Goal: Find specific page/section: Find specific page/section

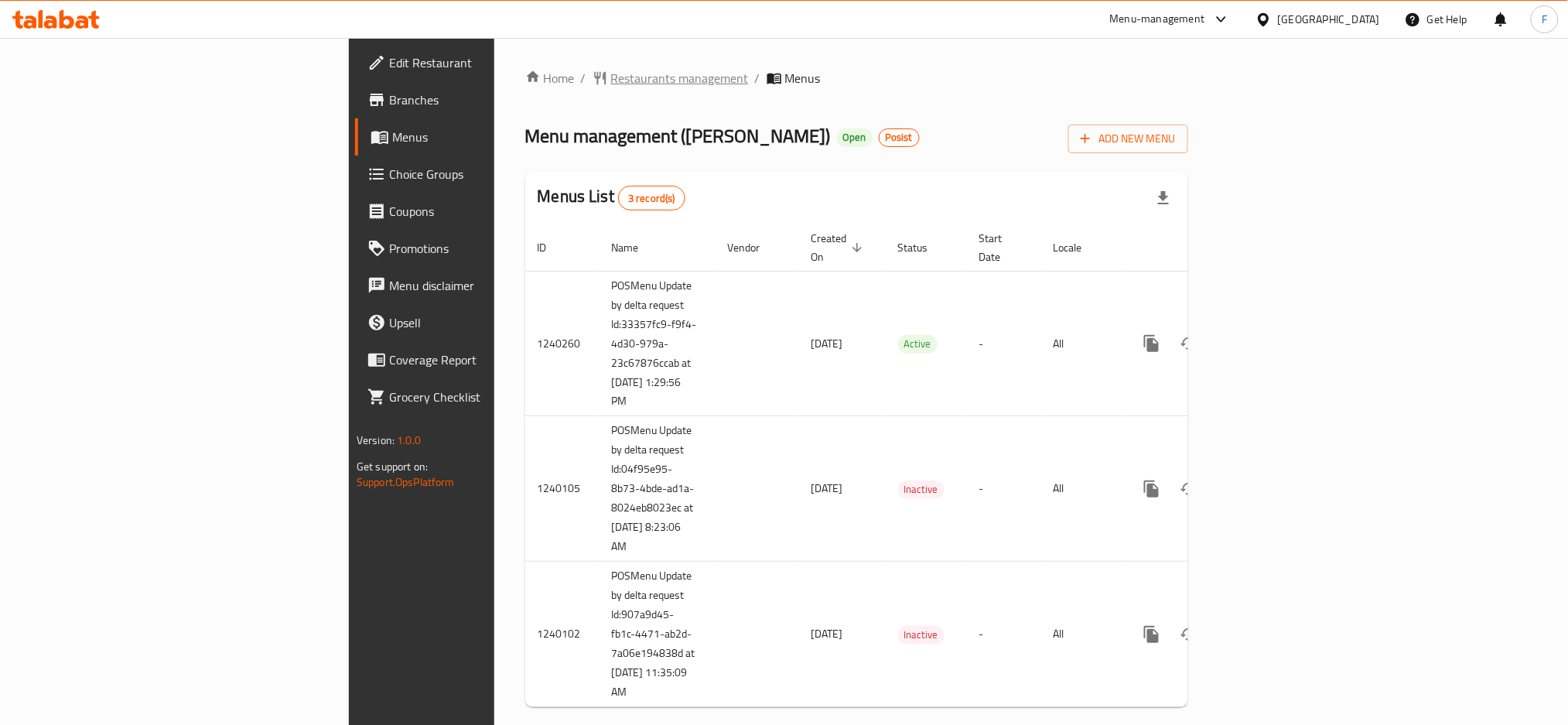
click at [611, 81] on span "Restaurants management" at bounding box center [680, 78] width 137 height 18
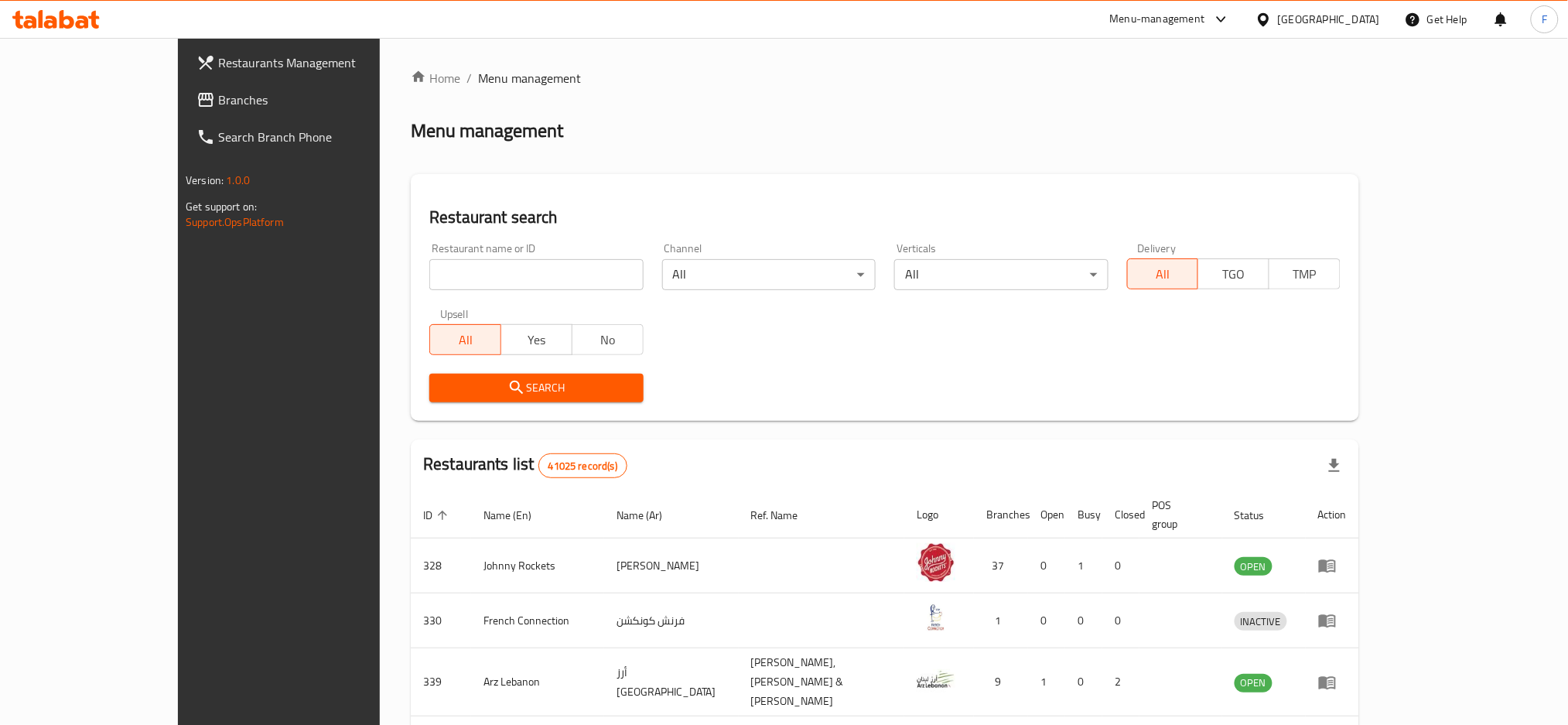
click at [218, 92] on span "Branches" at bounding box center [323, 100] width 210 height 18
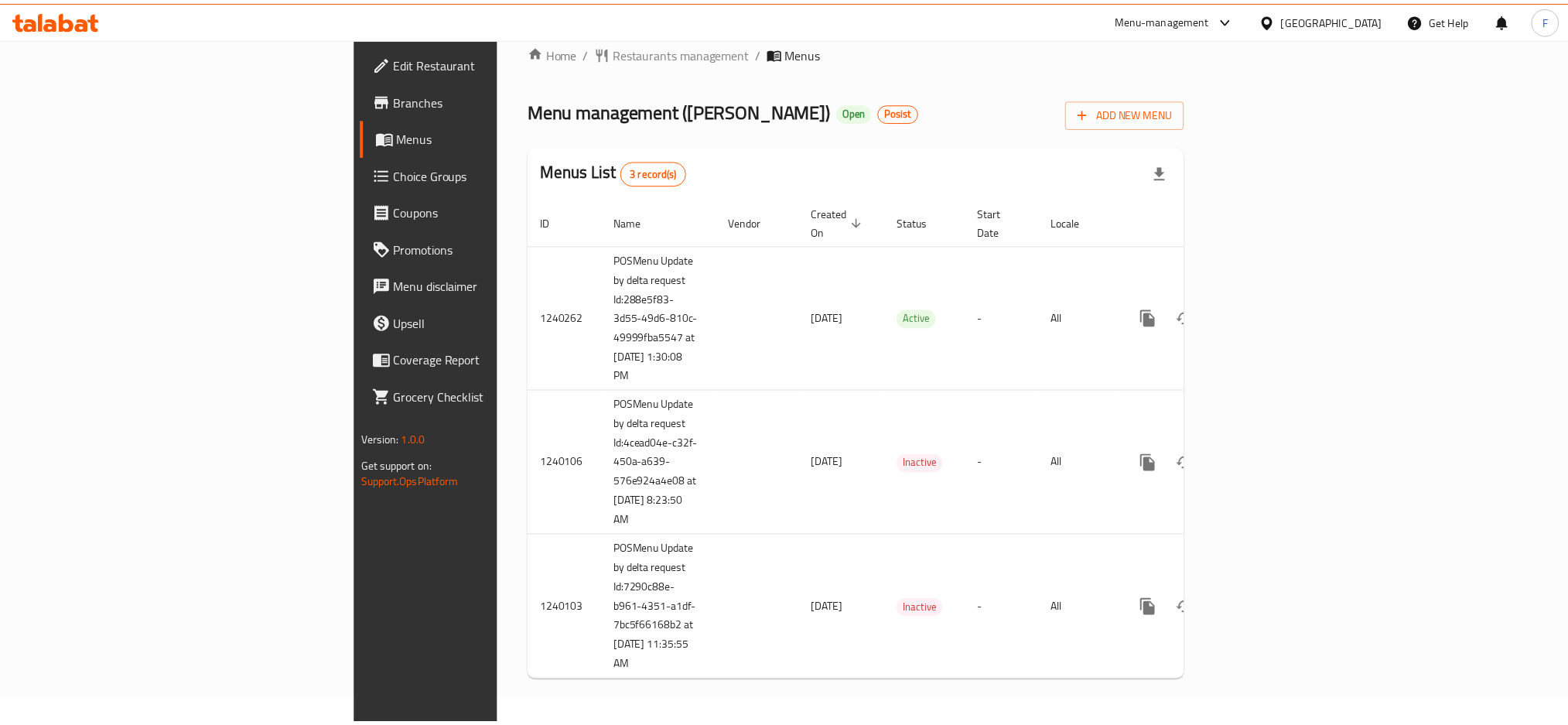
scroll to position [8, 0]
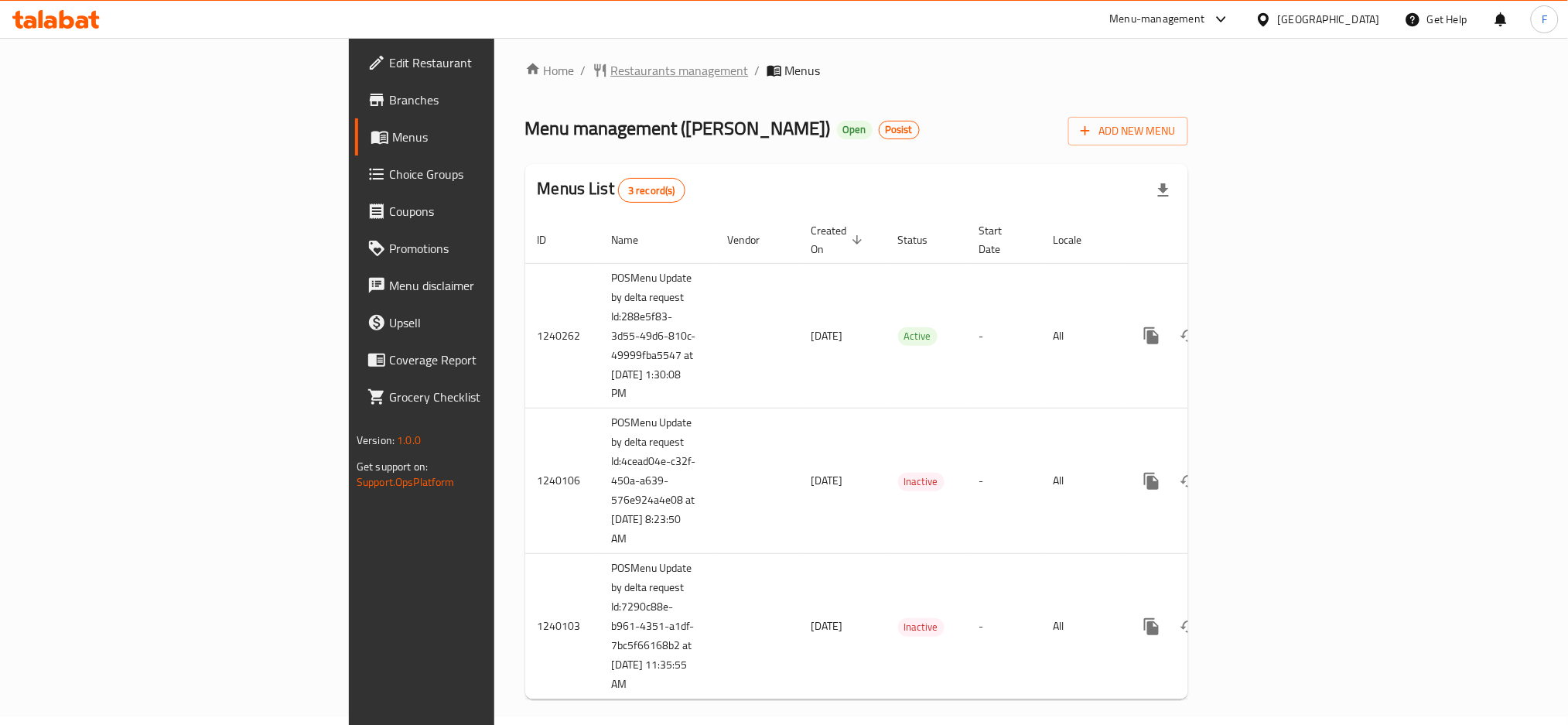
click at [611, 73] on span "Restaurants management" at bounding box center [680, 70] width 137 height 18
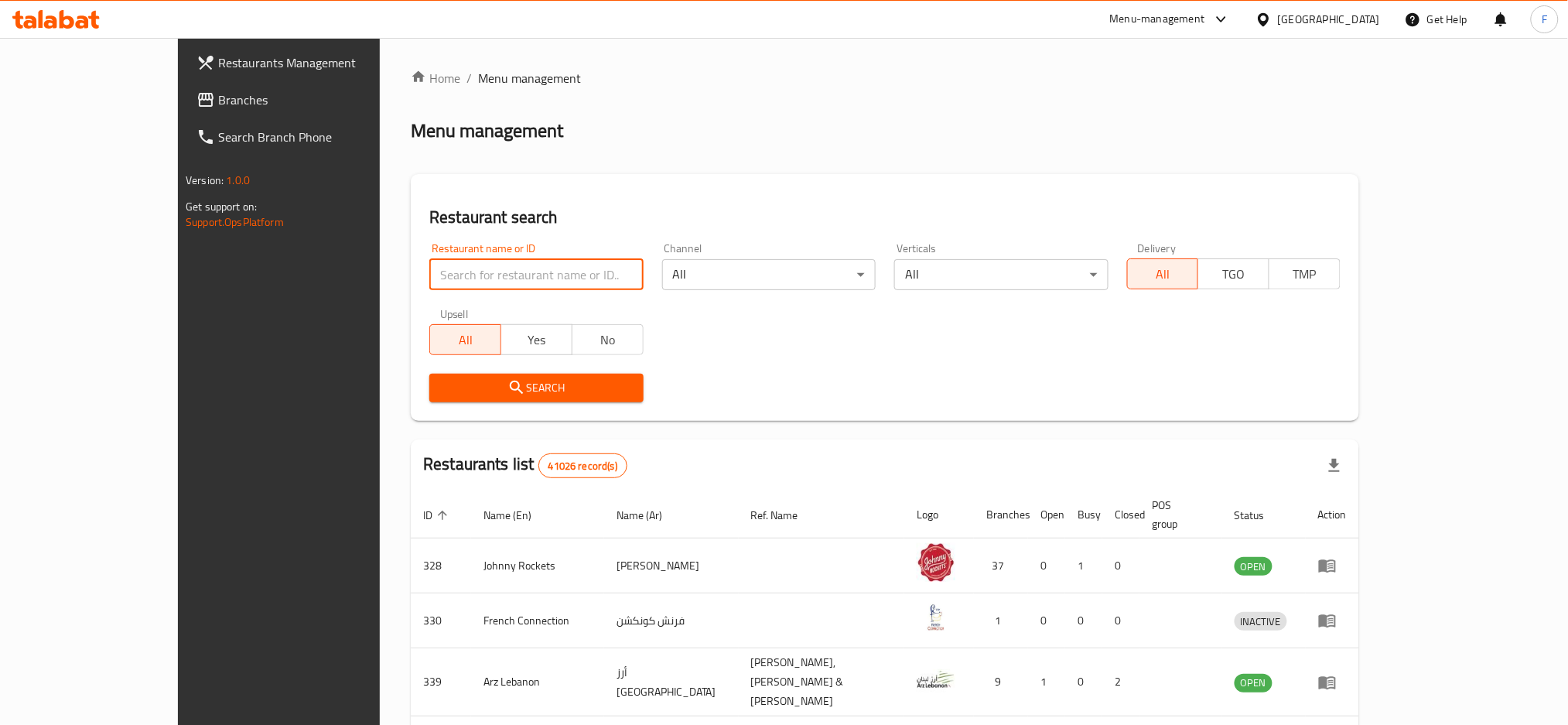
click at [429, 276] on input "search" at bounding box center [536, 275] width 214 height 31
paste input "689844"
type input "689844"
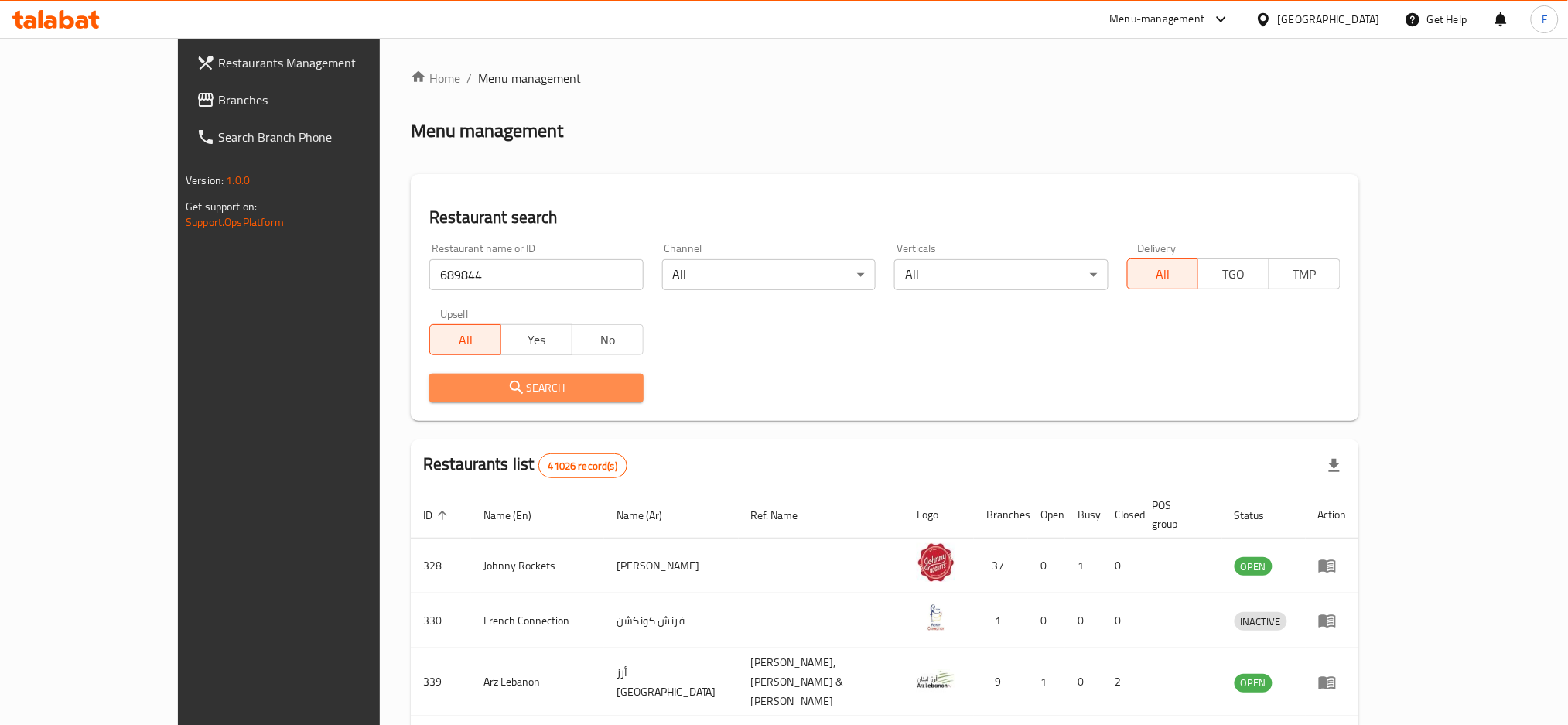
click at [508, 379] on icon "submit" at bounding box center [517, 387] width 18 height 18
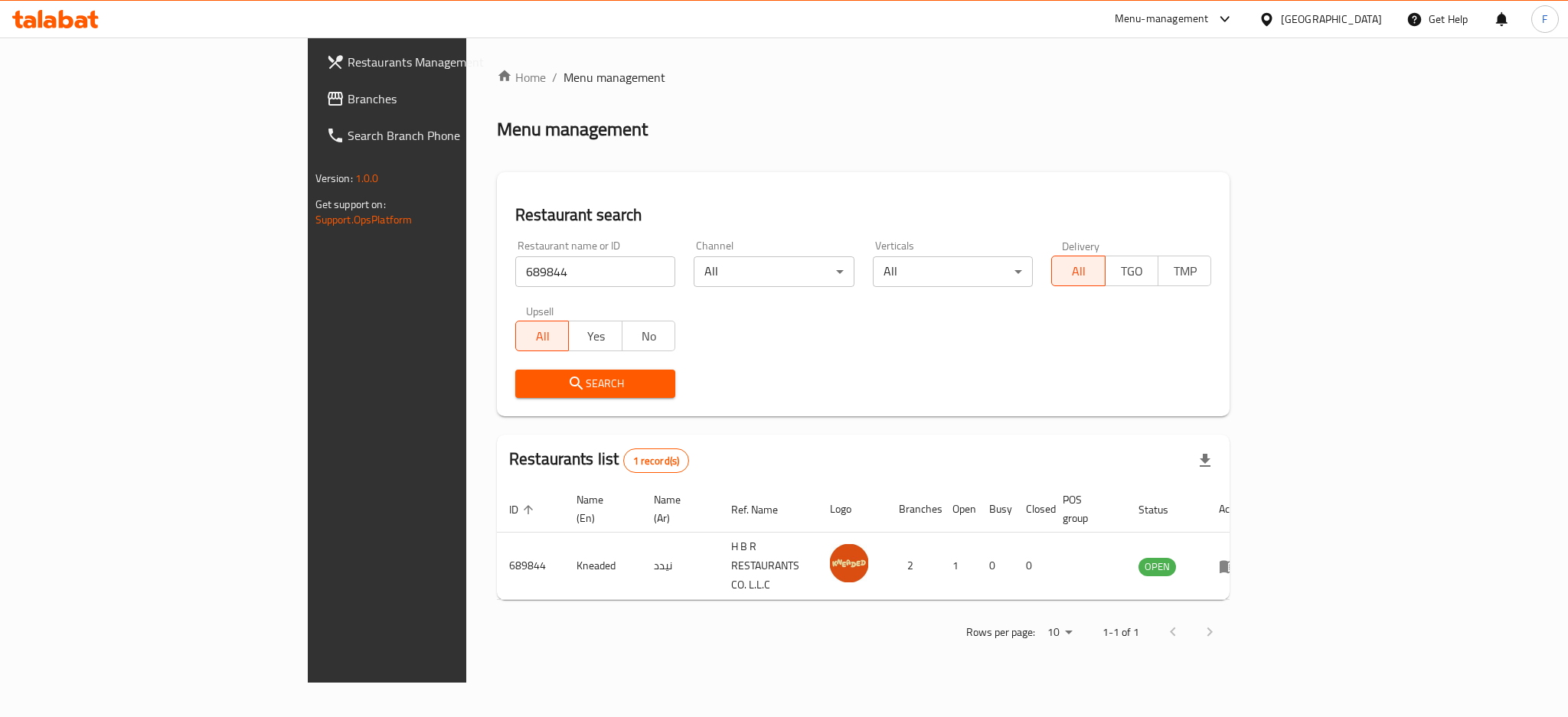
click at [1159, 18] on div "Menu-management" at bounding box center [1162, 19] width 94 height 18
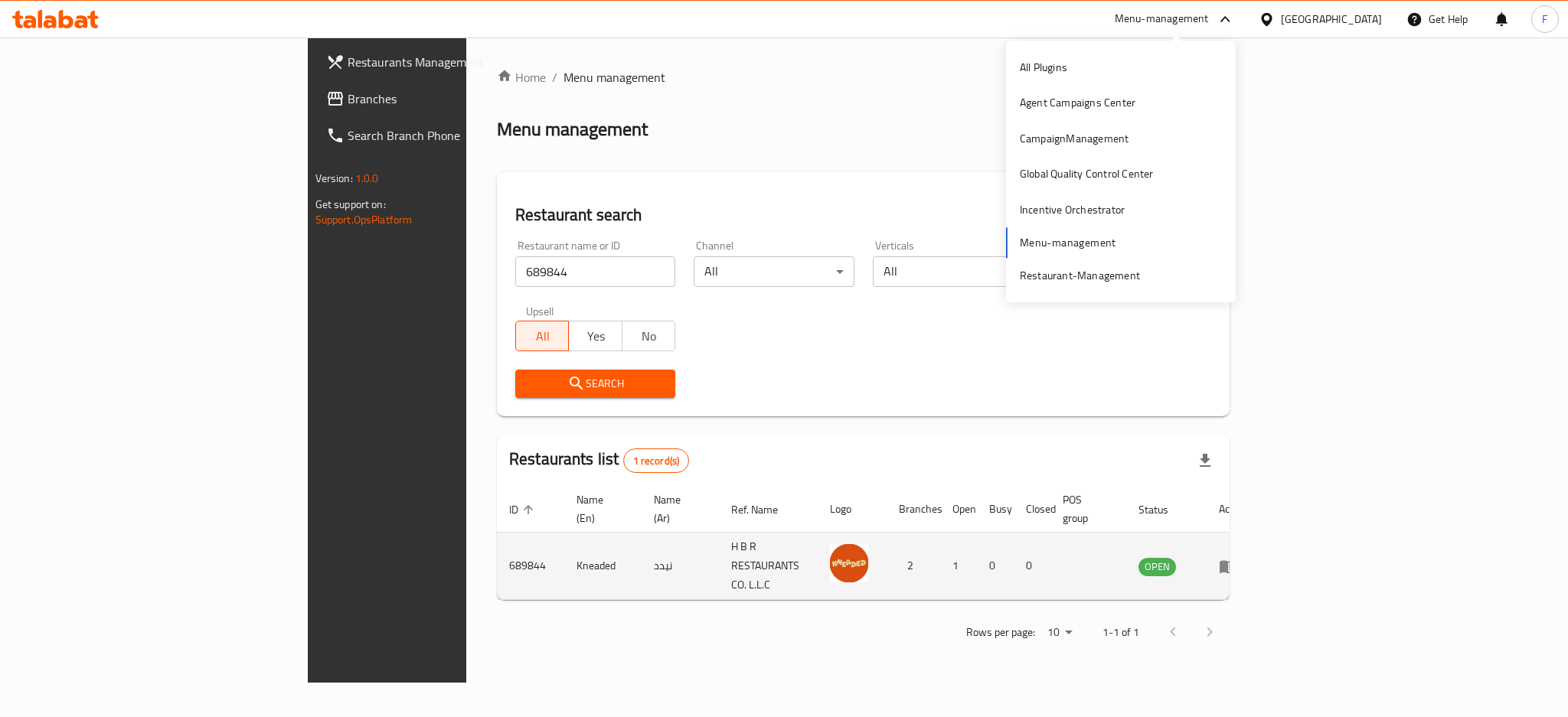
click at [1234, 564] on icon "enhanced table" at bounding box center [1231, 568] width 6 height 6
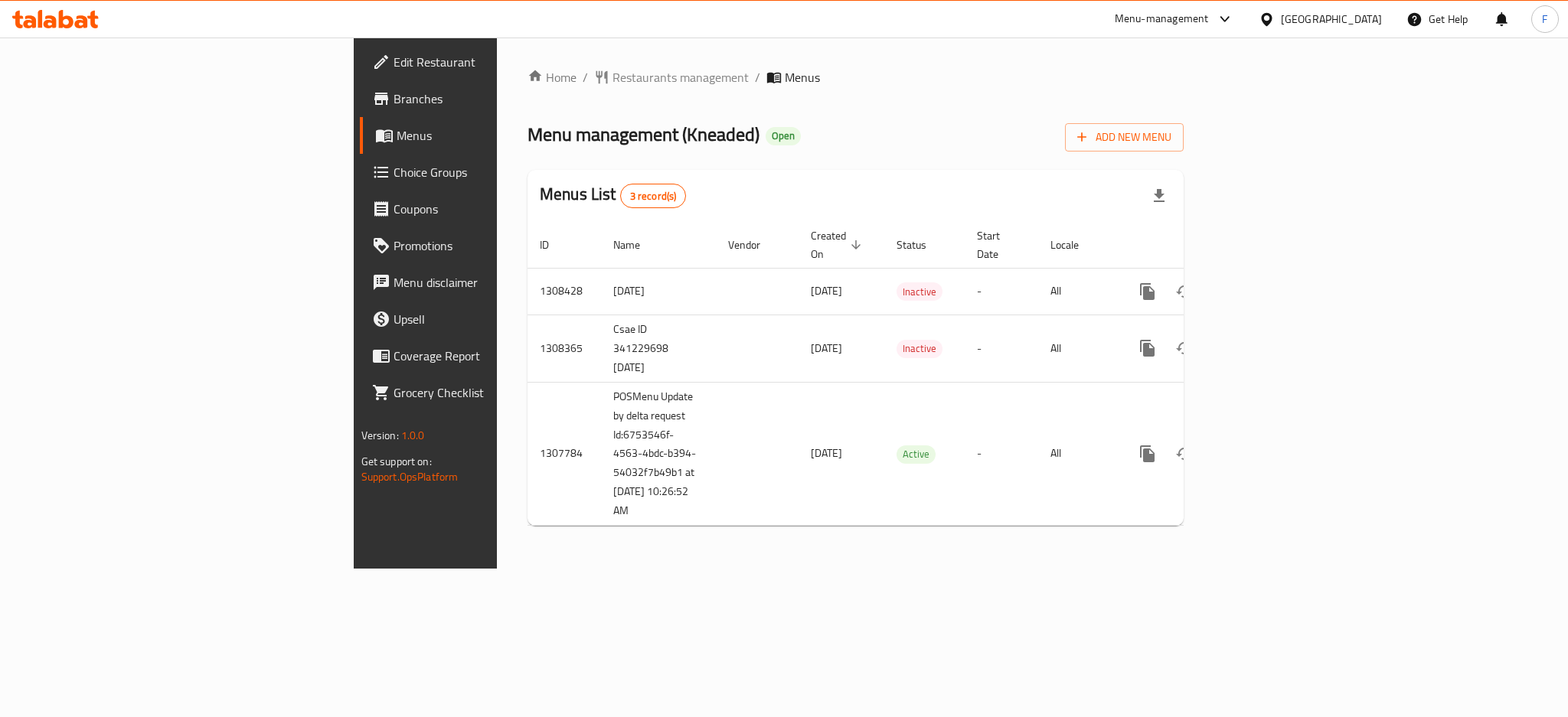
click at [360, 119] on link "Menus" at bounding box center [488, 135] width 256 height 37
click at [394, 103] on span "Branches" at bounding box center [499, 99] width 210 height 18
